Goal: Task Accomplishment & Management: Manage account settings

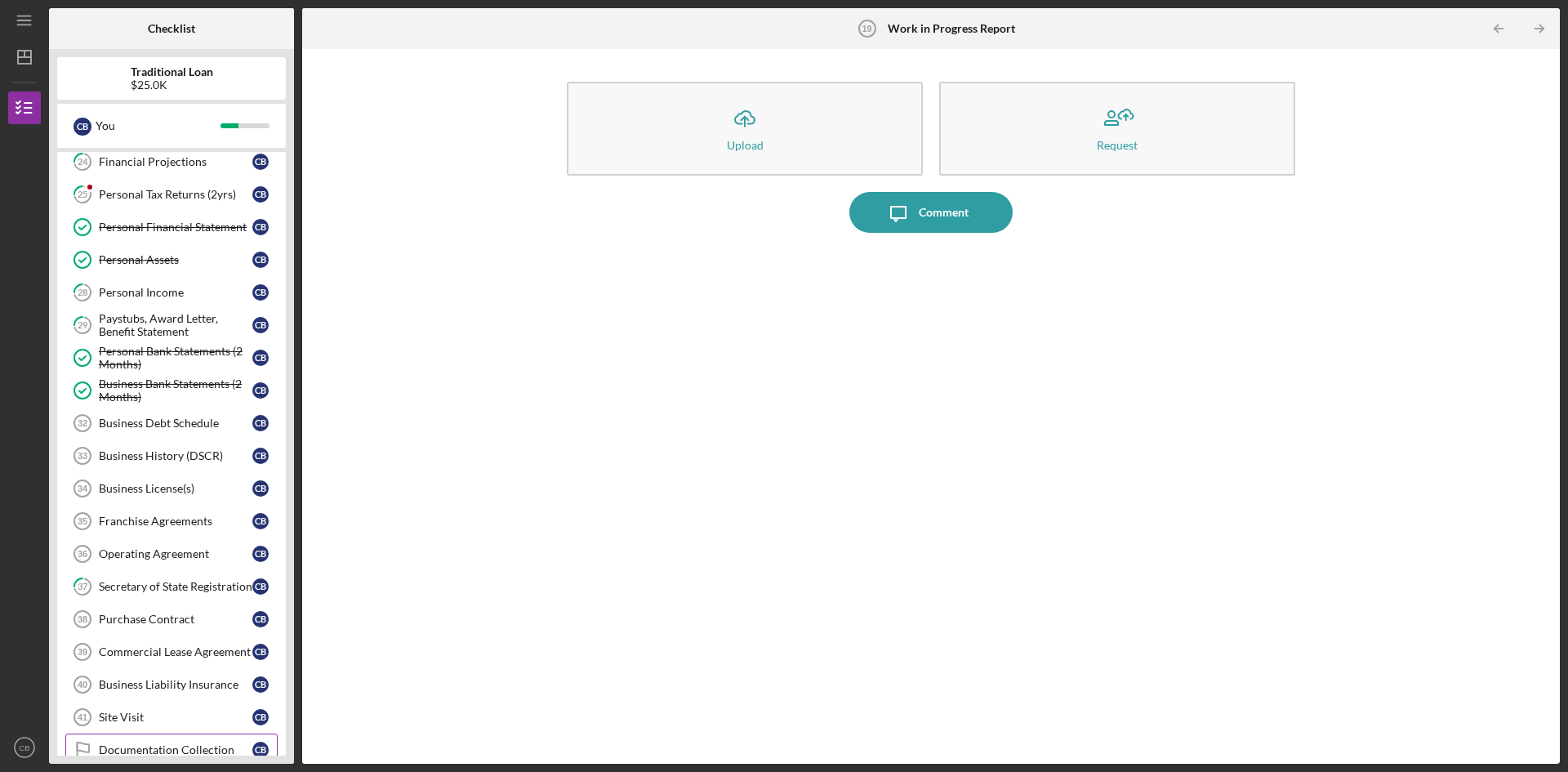
scroll to position [653, 0]
click at [13, 747] on icon "CB" at bounding box center [24, 747] width 33 height 41
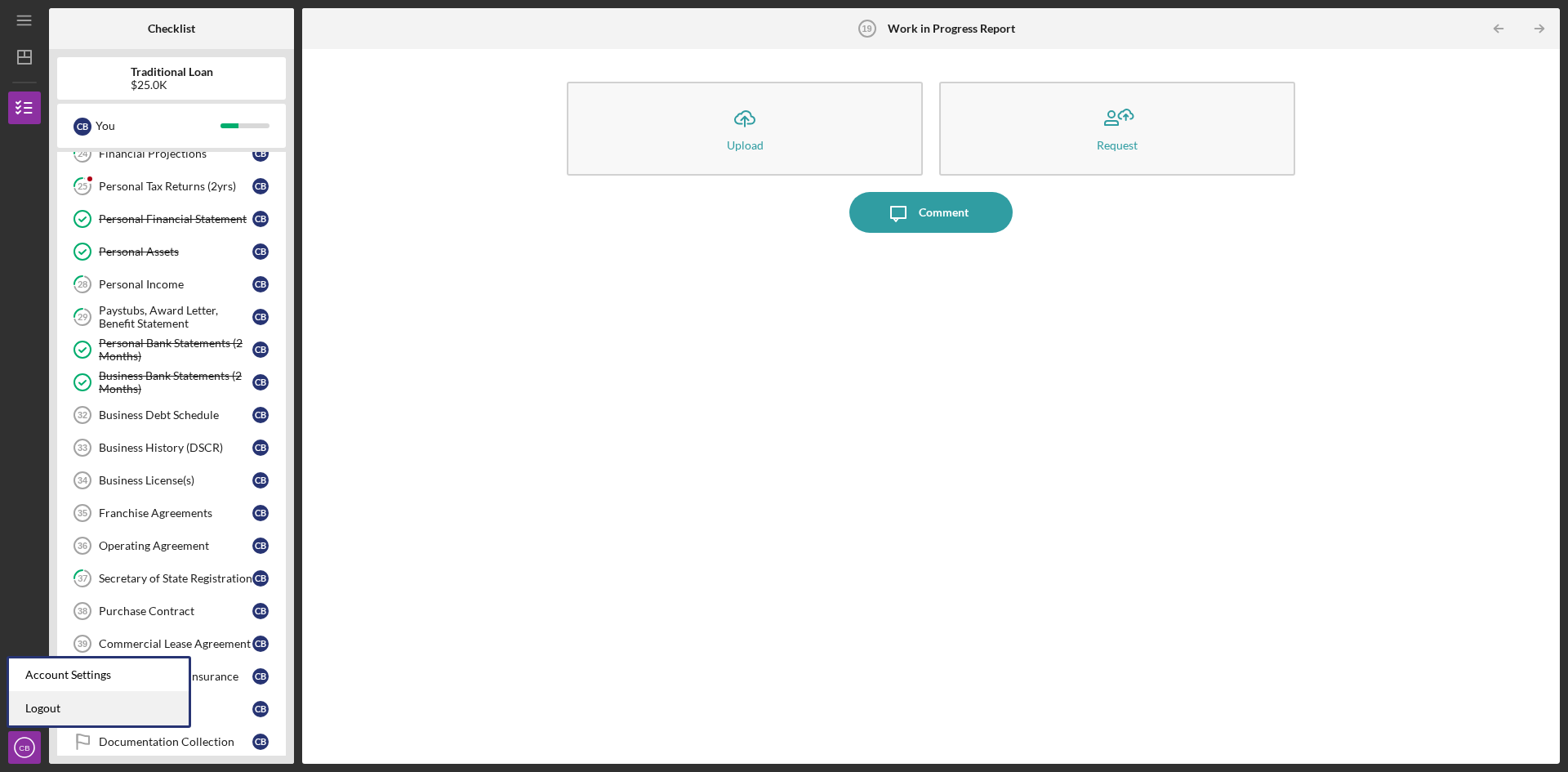
click at [66, 705] on link "Logout" at bounding box center [99, 709] width 180 height 34
